Goal: Task Accomplishment & Management: Use online tool/utility

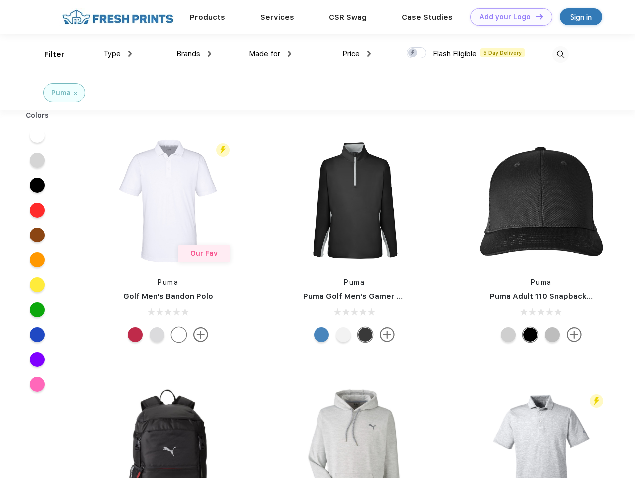
click at [507, 17] on link "Add your Logo Design Tool" at bounding box center [511, 16] width 82 height 17
click at [0, 0] on div "Design Tool" at bounding box center [0, 0] width 0 height 0
click at [534, 16] on link "Add your Logo Design Tool" at bounding box center [511, 16] width 82 height 17
click at [48, 54] on div "Filter" at bounding box center [54, 54] width 20 height 11
click at [118, 54] on span "Type" at bounding box center [111, 53] width 17 height 9
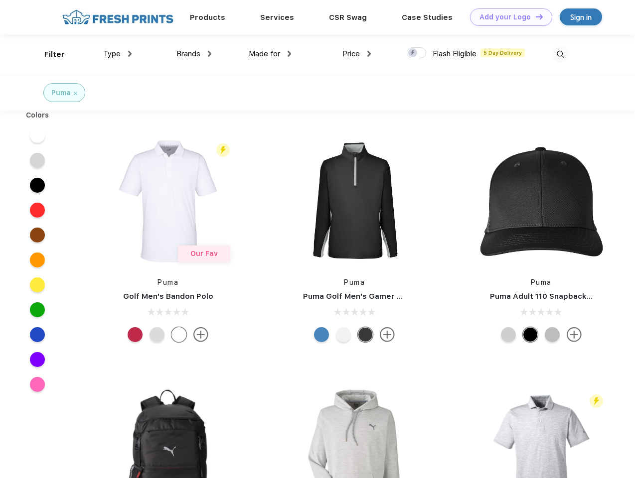
click at [194, 54] on span "Brands" at bounding box center [188, 53] width 24 height 9
click at [270, 54] on span "Made for" at bounding box center [264, 53] width 31 height 9
click at [357, 54] on span "Price" at bounding box center [350, 53] width 17 height 9
click at [416, 53] on div at bounding box center [415, 52] width 19 height 11
click at [413, 53] on input "checkbox" at bounding box center [409, 50] width 6 height 6
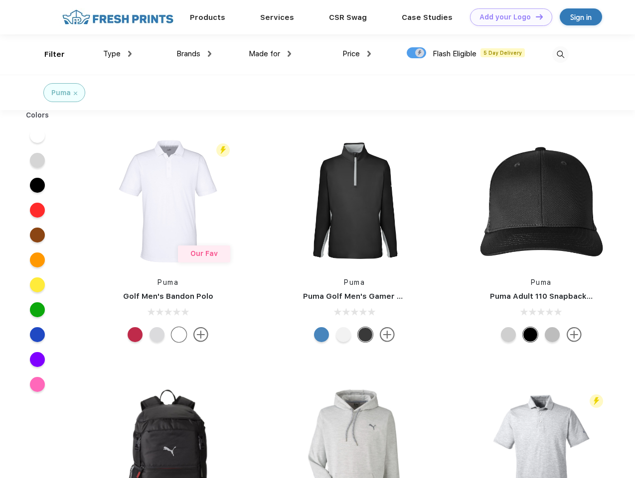
click at [560, 54] on img at bounding box center [560, 54] width 16 height 16
